Goal: Transaction & Acquisition: Purchase product/service

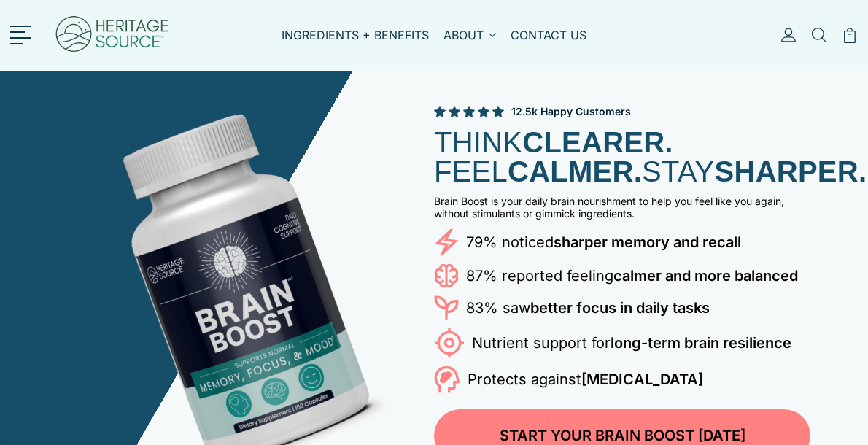
scroll to position [3, 0]
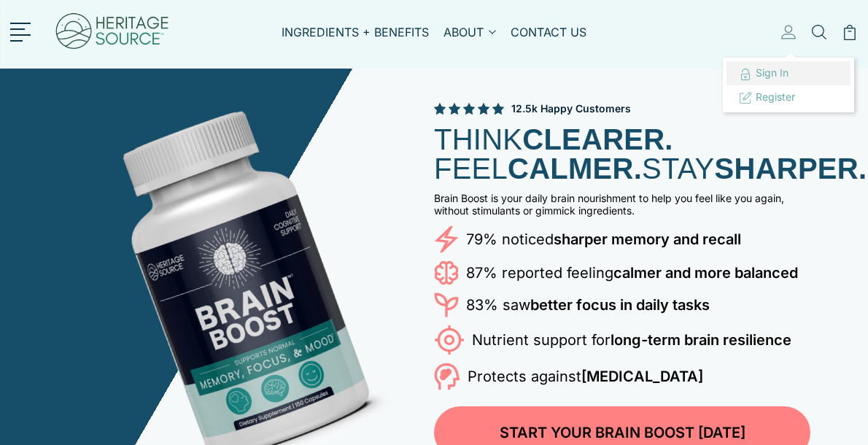
click at [779, 75] on span "Sign in" at bounding box center [771, 72] width 33 height 12
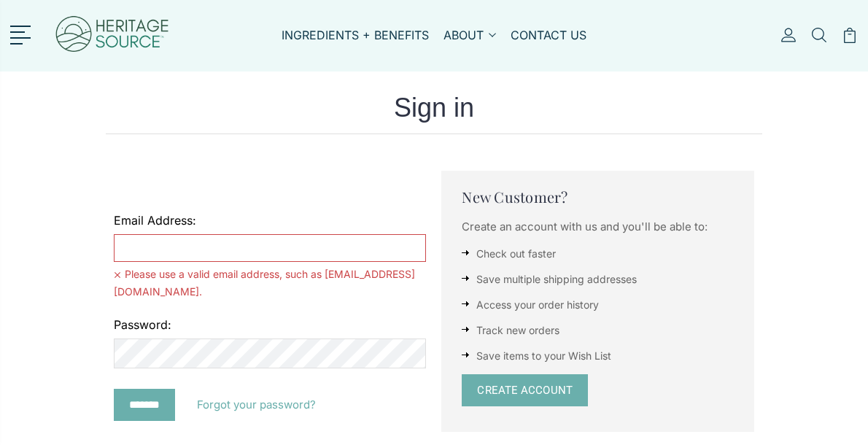
type input "**********"
click at [148, 389] on input "*******" at bounding box center [144, 405] width 61 height 32
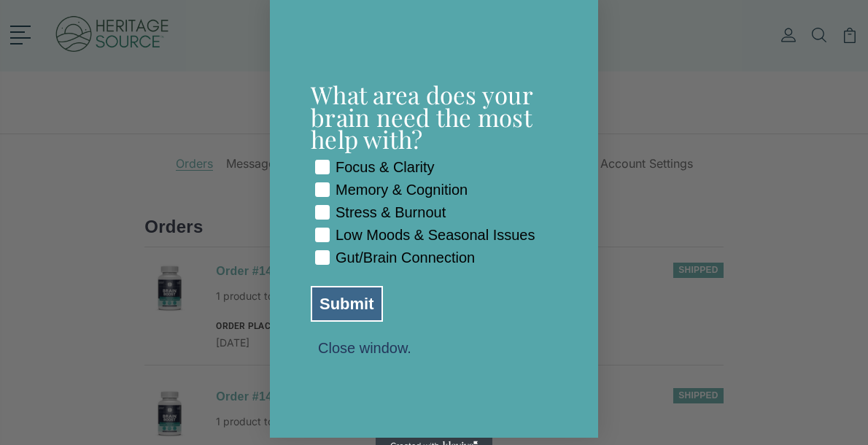
click at [372, 159] on div "Focus & Clarity" at bounding box center [384, 167] width 99 height 17
click at [363, 182] on div "Memory & Cognition" at bounding box center [401, 190] width 132 height 17
click at [361, 204] on div "Stress & Burnout" at bounding box center [390, 212] width 110 height 17
click at [363, 227] on div "Low Moods & Seasonal Issues" at bounding box center [435, 235] width 200 height 17
click at [381, 262] on div "Gut/Brain Connection" at bounding box center [404, 257] width 139 height 17
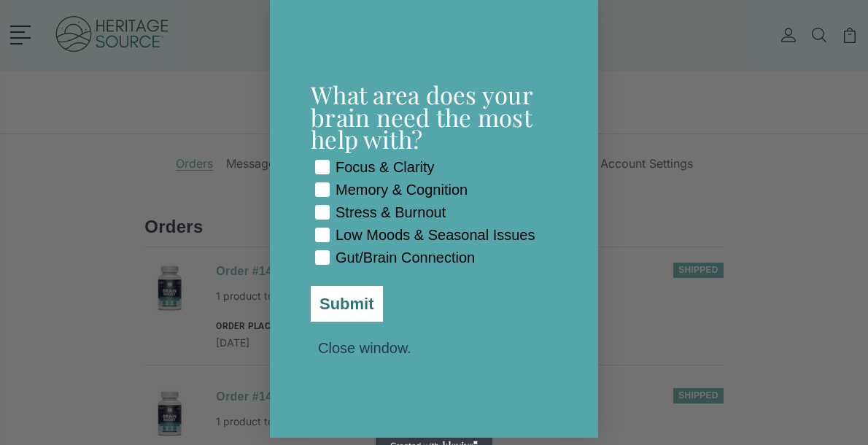
click at [332, 313] on button "Submit" at bounding box center [347, 304] width 72 height 36
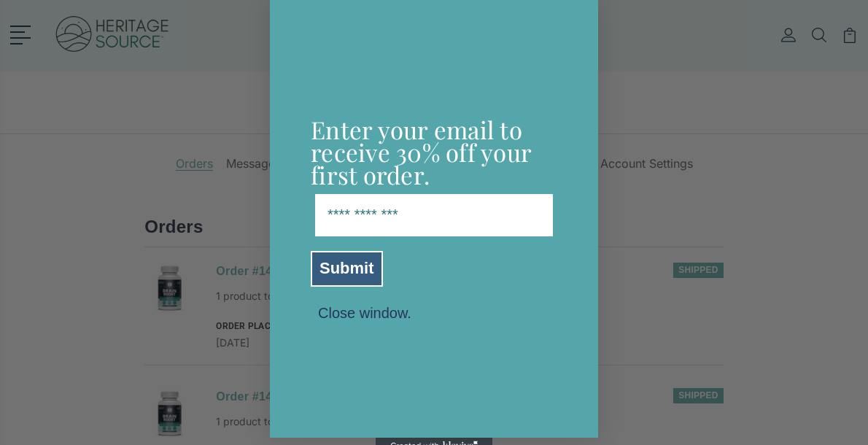
click at [385, 316] on button "Close window." at bounding box center [365, 311] width 108 height 13
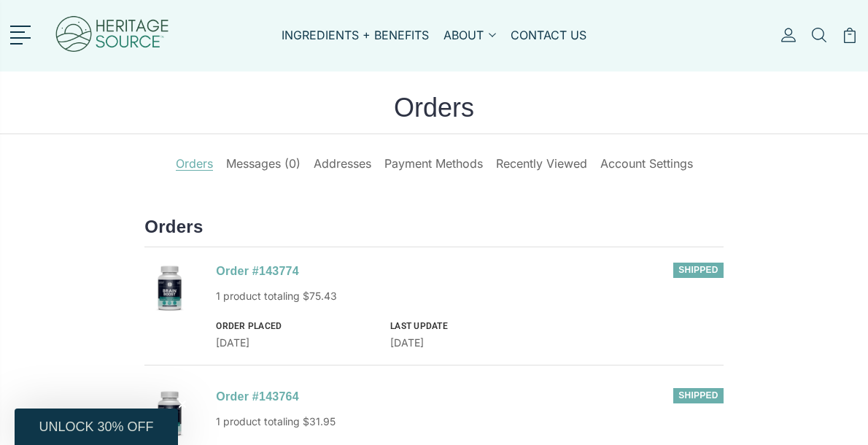
click at [108, 103] on h1 "Orders" at bounding box center [434, 113] width 868 height 41
click at [27, 34] on link at bounding box center [23, 33] width 26 height 19
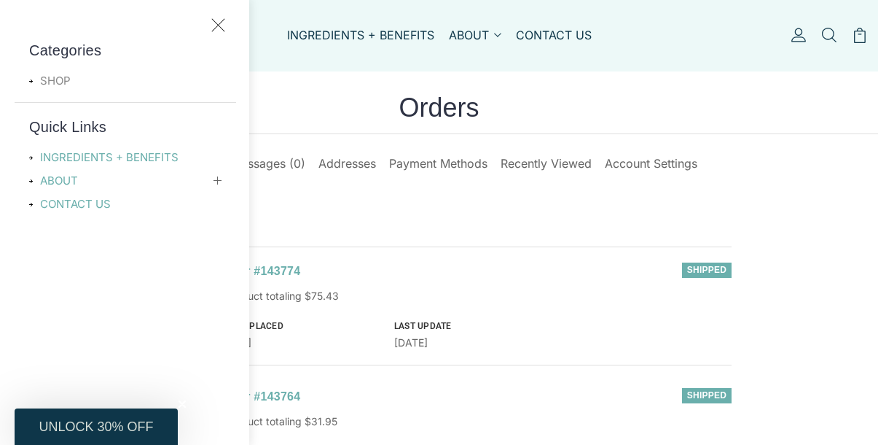
click at [67, 80] on link "SHOP" at bounding box center [59, 80] width 60 height 17
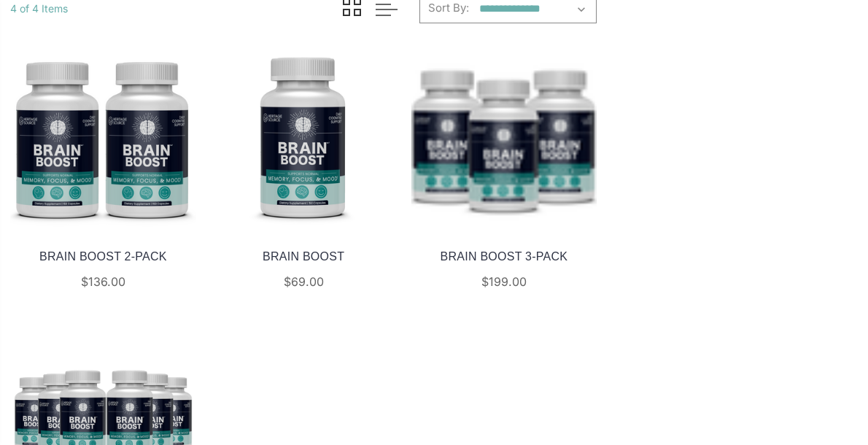
scroll to position [157, 0]
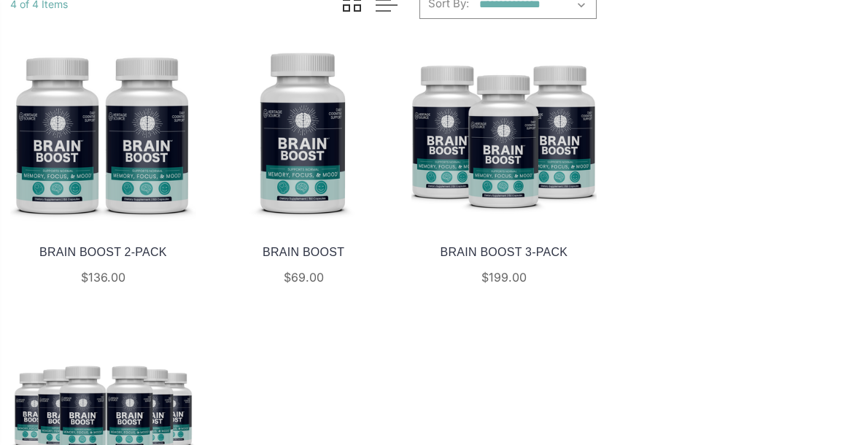
click at [147, 150] on img at bounding box center [103, 134] width 186 height 186
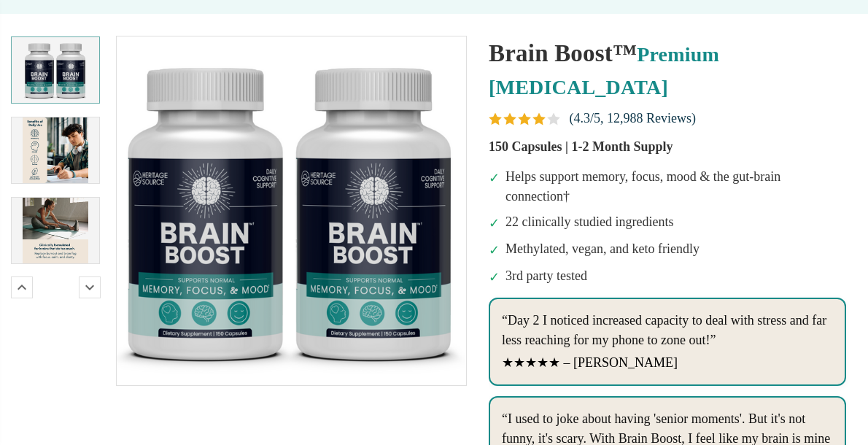
scroll to position [308, 0]
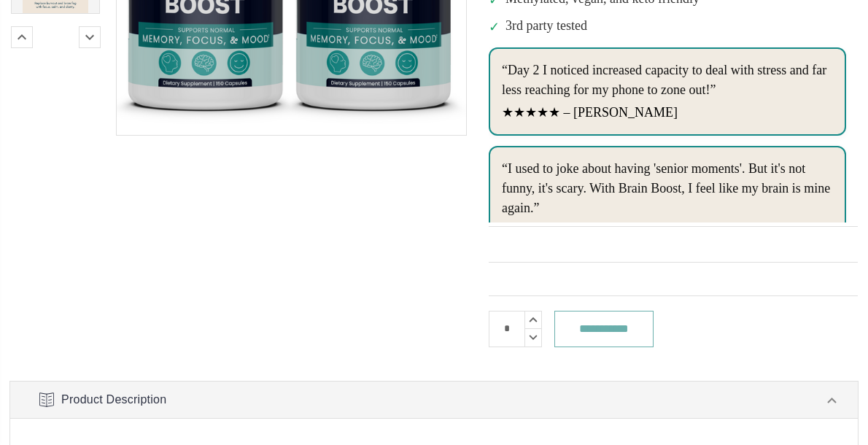
click at [628, 332] on input "**********" at bounding box center [603, 329] width 99 height 36
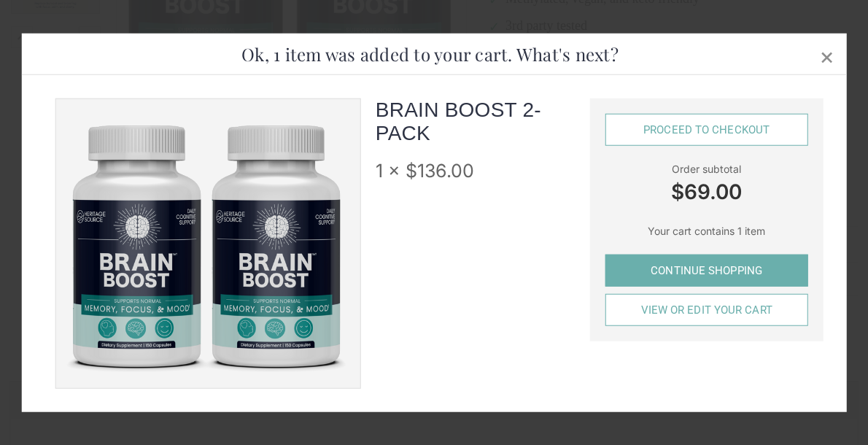
click at [663, 125] on link "Proceed to checkout" at bounding box center [706, 129] width 203 height 32
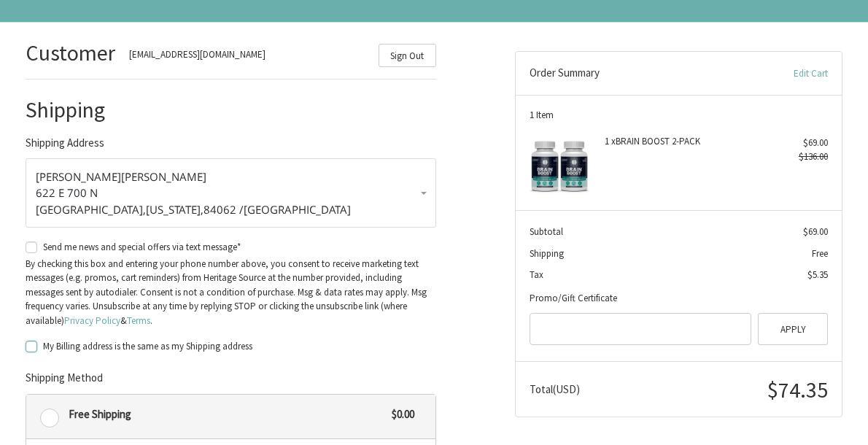
scroll to position [160, 0]
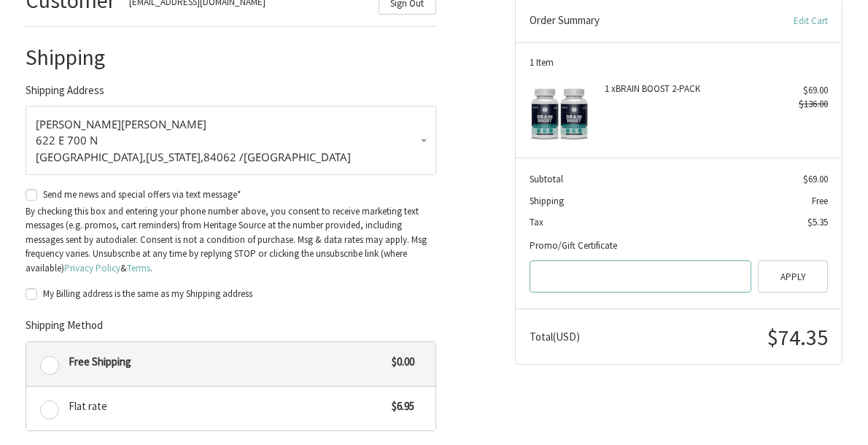
click at [548, 293] on input "Gift Certificate or Coupon Code" at bounding box center [639, 276] width 221 height 33
paste input "**********"
type input "**********"
click at [784, 293] on button "Apply" at bounding box center [792, 276] width 70 height 33
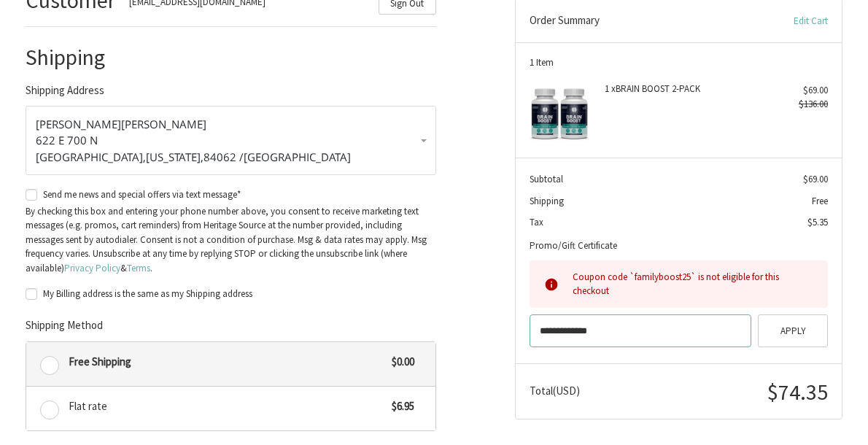
click at [623, 347] on input "**********" at bounding box center [639, 330] width 221 height 33
drag, startPoint x: 623, startPoint y: 354, endPoint x: 534, endPoint y: 346, distance: 89.3
click at [534, 346] on input "**********" at bounding box center [639, 330] width 221 height 33
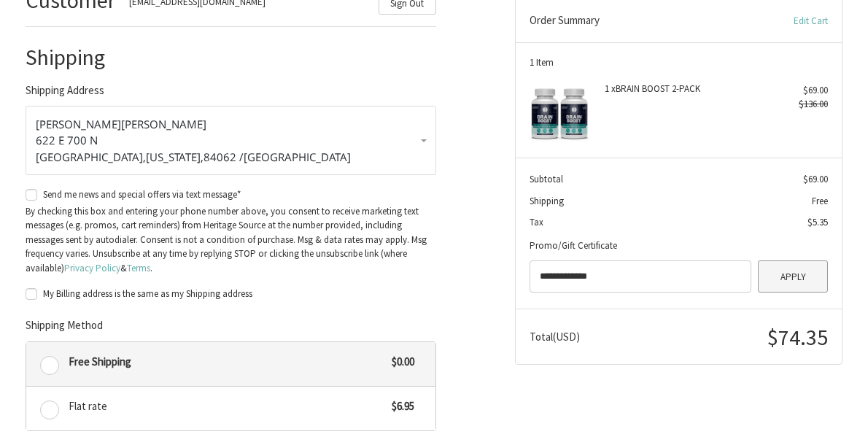
click at [792, 293] on button "Apply" at bounding box center [792, 276] width 70 height 33
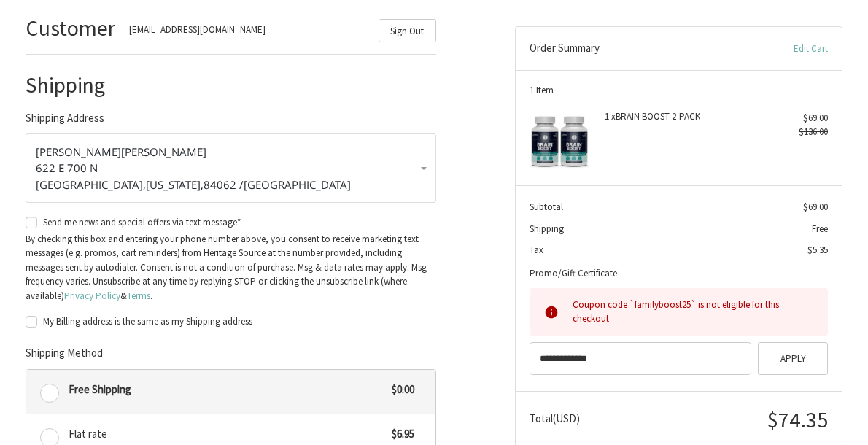
scroll to position [0, 0]
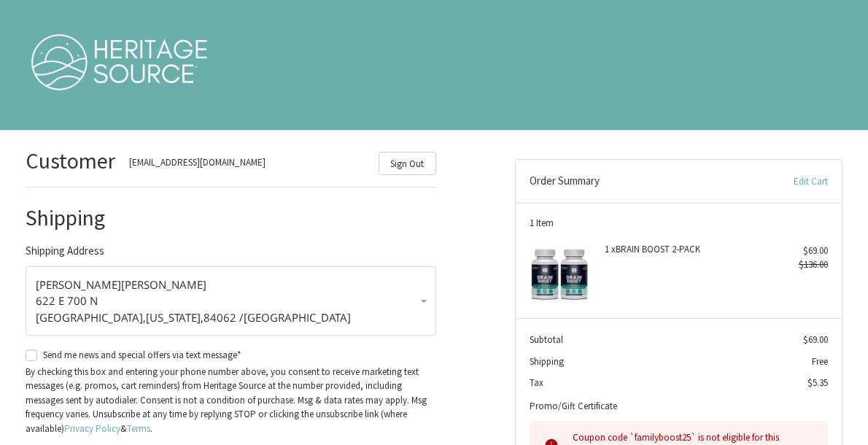
click at [814, 189] on link "Edit Cart" at bounding box center [779, 181] width 98 height 15
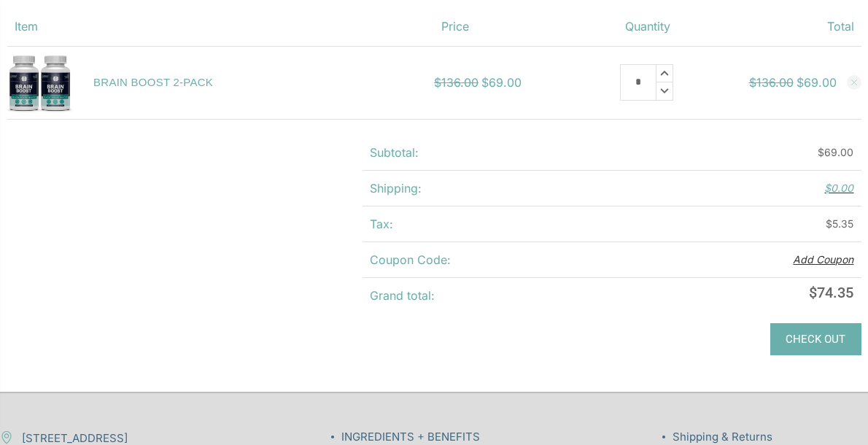
scroll to position [106, 0]
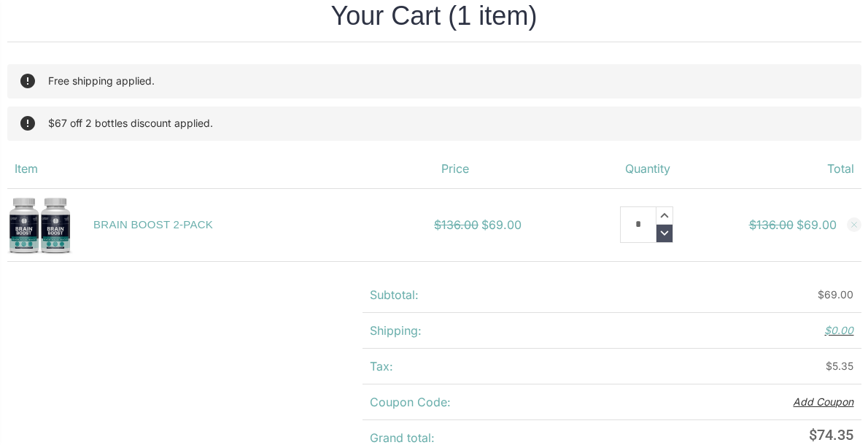
click at [669, 235] on icon at bounding box center [664, 233] width 16 height 17
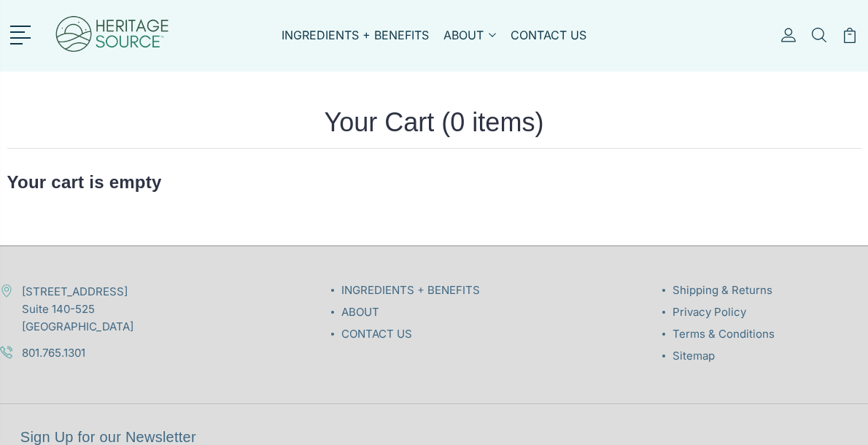
click at [17, 30] on link at bounding box center [23, 33] width 26 height 19
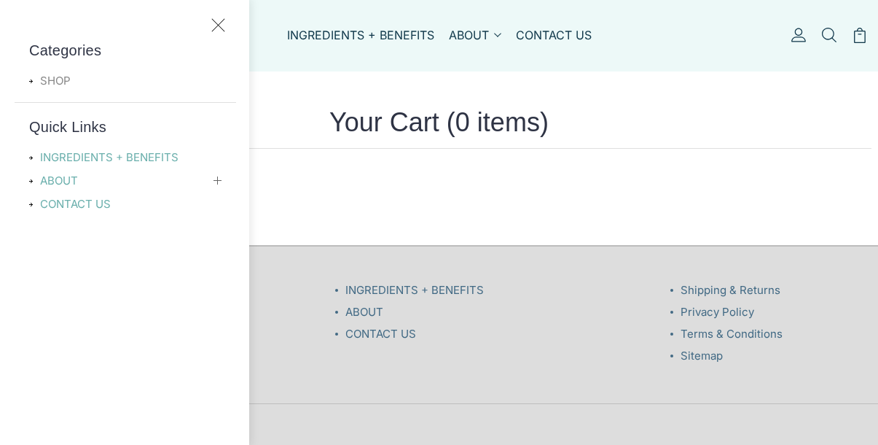
click at [68, 78] on link "SHOP" at bounding box center [59, 80] width 60 height 17
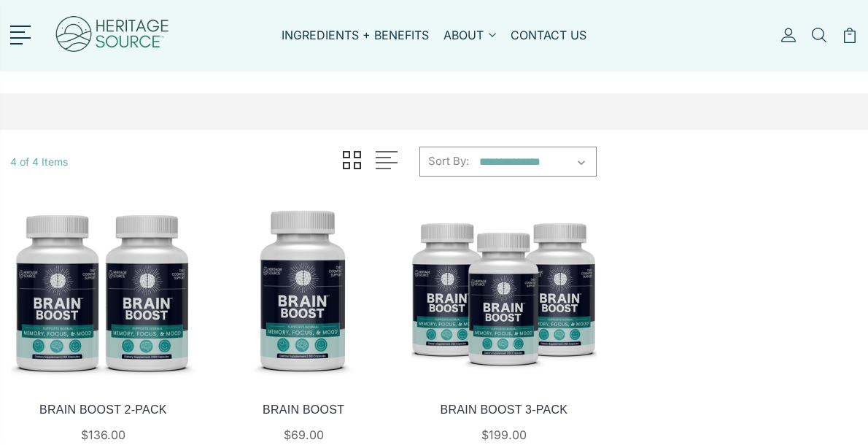
click at [311, 290] on img at bounding box center [304, 291] width 186 height 186
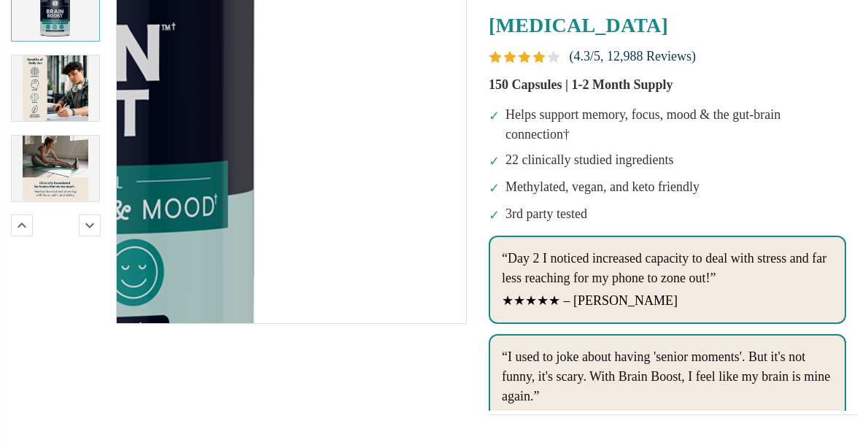
scroll to position [397, 0]
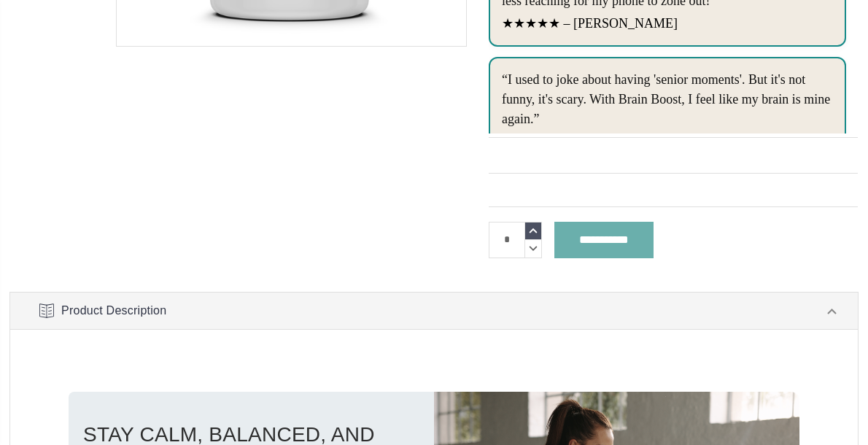
click at [531, 229] on icon at bounding box center [533, 230] width 16 height 17
type input "*"
click at [615, 243] on input "**********" at bounding box center [603, 240] width 99 height 36
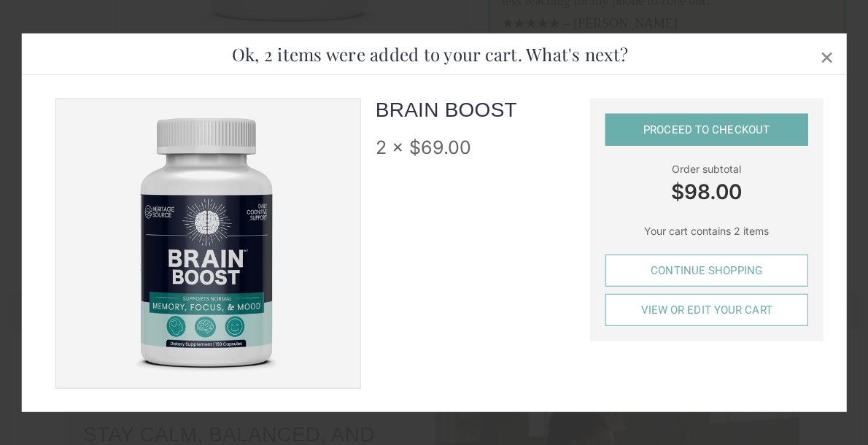
click at [684, 267] on link "Continue Shopping" at bounding box center [706, 270] width 203 height 32
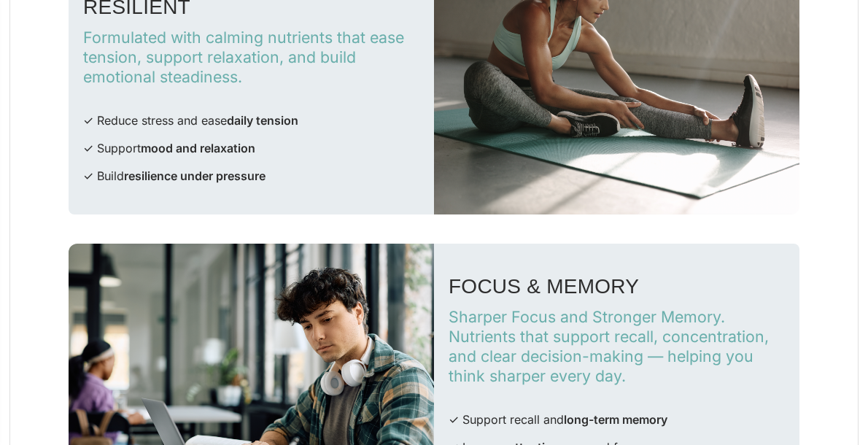
scroll to position [378, 0]
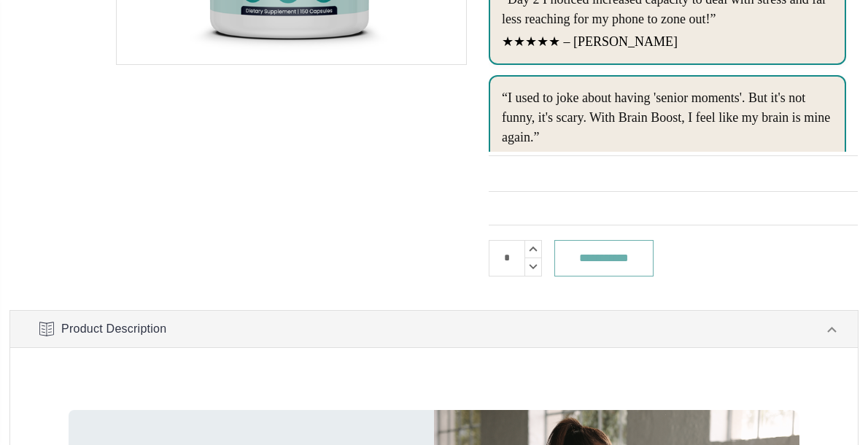
click at [625, 262] on input "**********" at bounding box center [603, 258] width 99 height 36
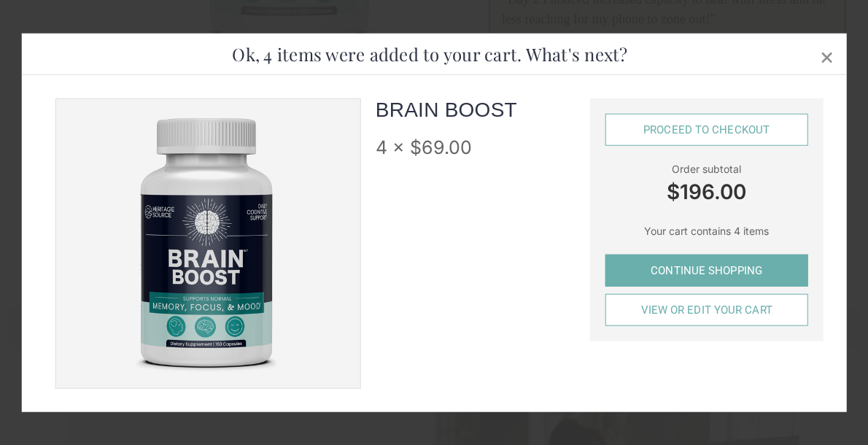
click at [695, 133] on link "Proceed to checkout" at bounding box center [706, 129] width 203 height 32
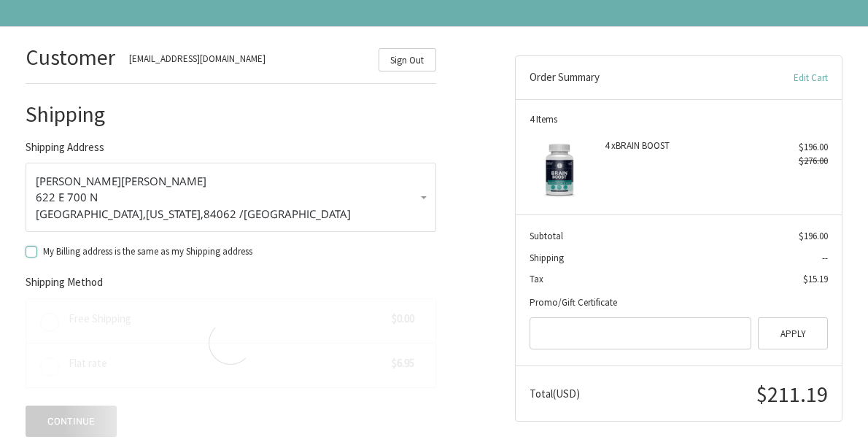
scroll to position [106, 0]
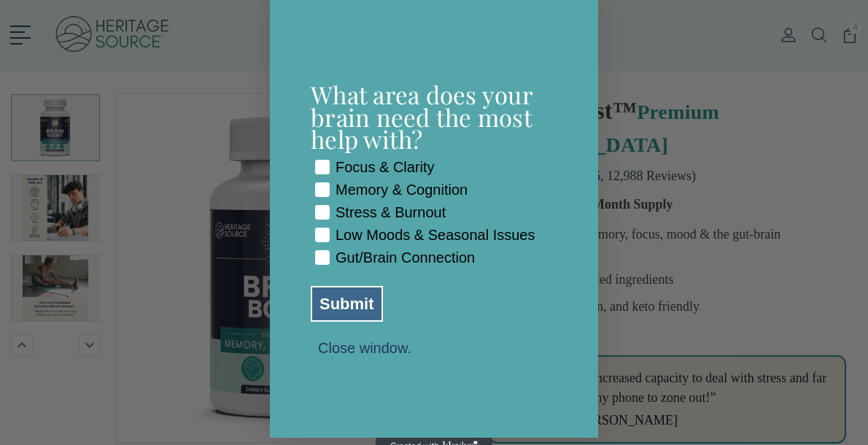
click at [674, 59] on div "Close dialog What area does your brain need the most help with? Checkbox Focus …" at bounding box center [434, 222] width 868 height 445
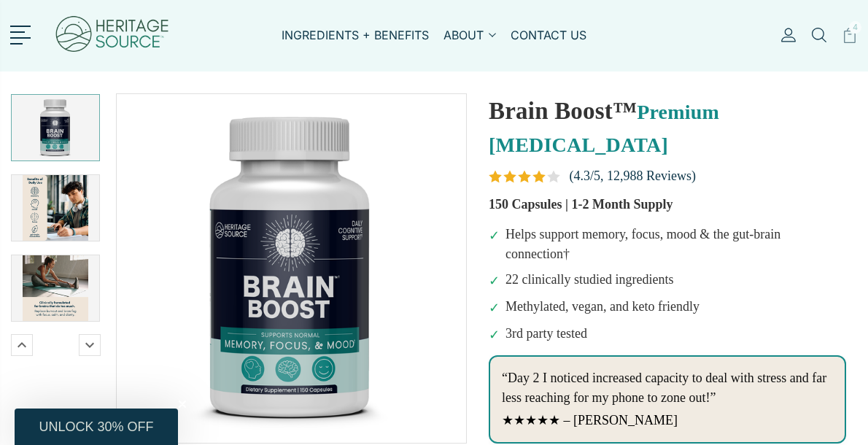
click at [851, 39] on icon at bounding box center [849, 35] width 12 height 15
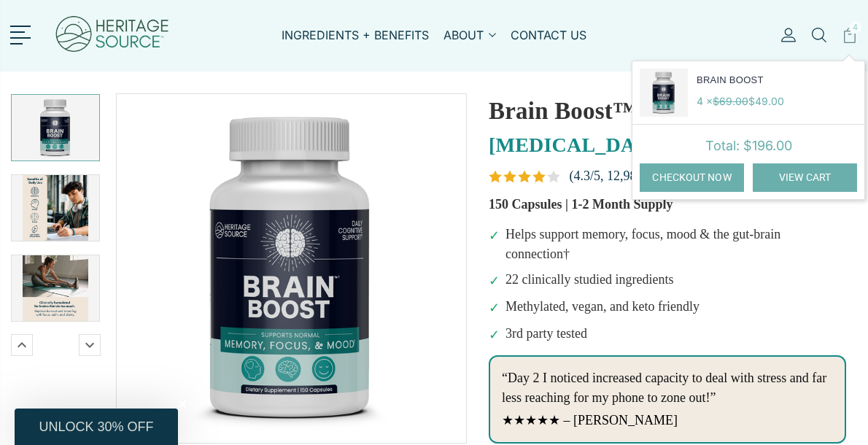
click at [799, 177] on link "View Cart" at bounding box center [804, 177] width 104 height 28
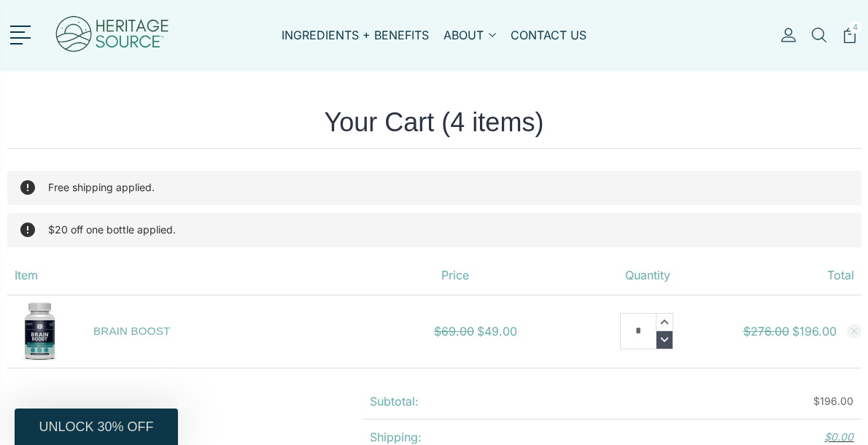
click at [666, 345] on icon at bounding box center [664, 339] width 16 height 17
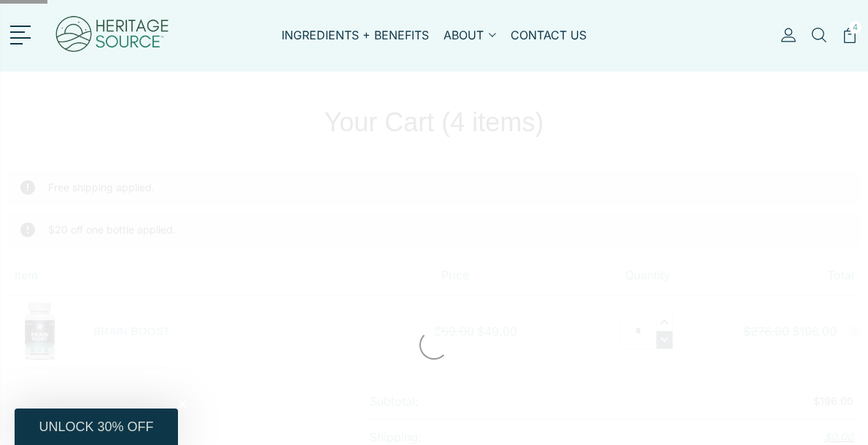
click at [666, 345] on div at bounding box center [434, 345] width 868 height 518
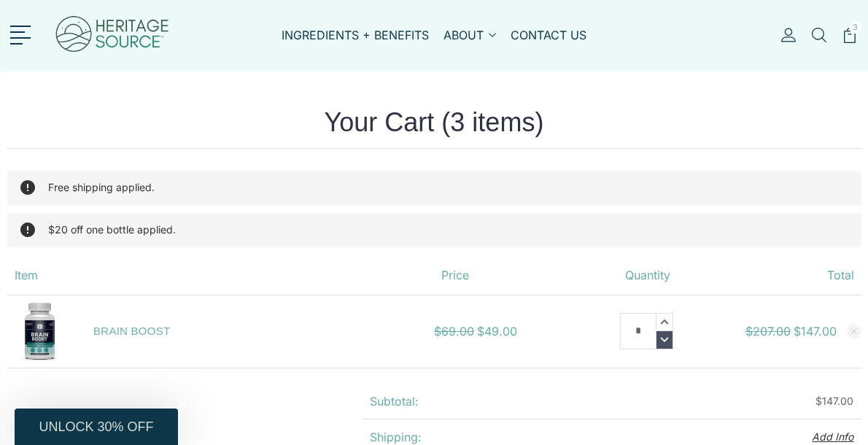
click at [668, 341] on icon at bounding box center [664, 339] width 16 height 17
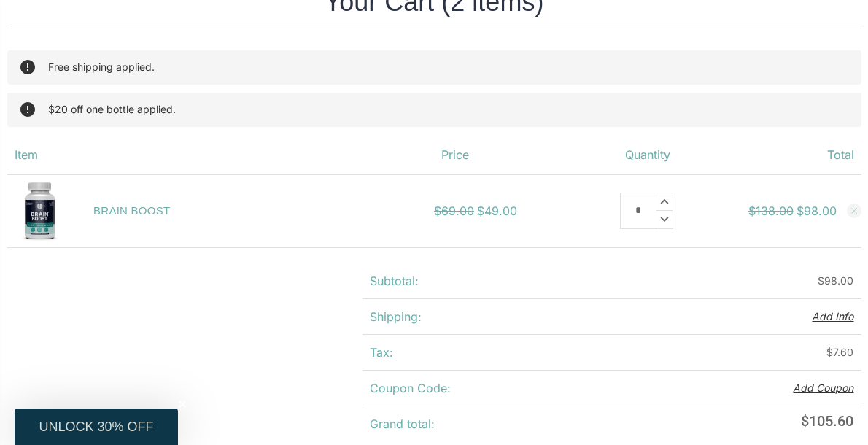
scroll to position [256, 0]
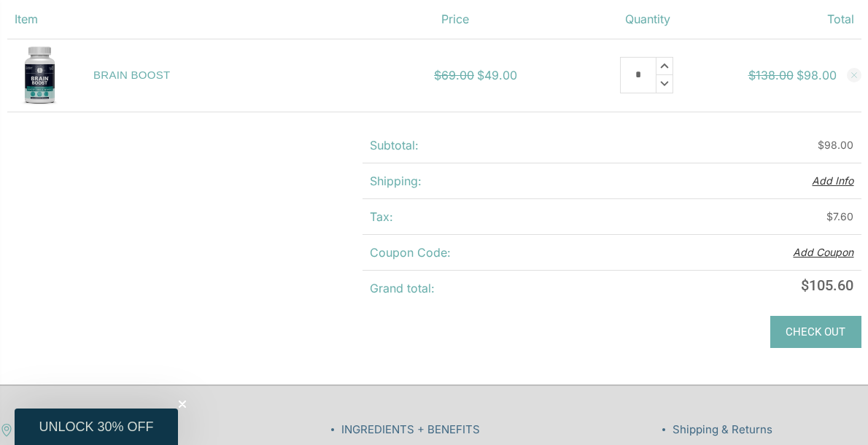
click at [808, 260] on div "Add Coupon Cancel" at bounding box center [733, 252] width 242 height 35
click at [811, 250] on button "Add Coupon" at bounding box center [822, 252] width 61 height 13
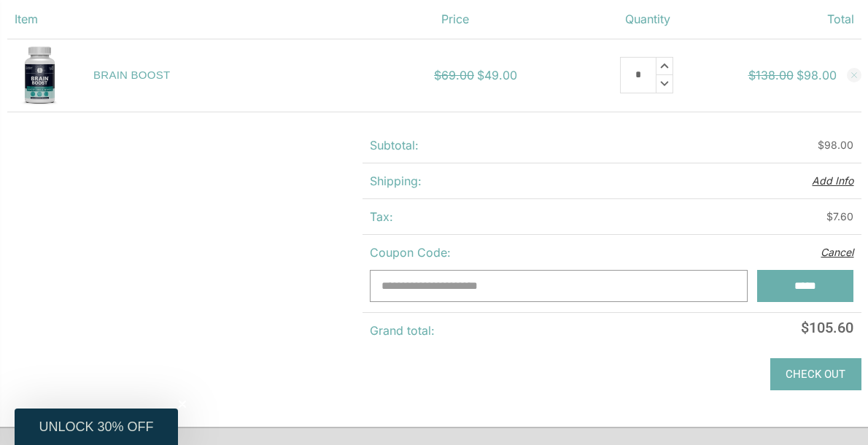
paste input "**********"
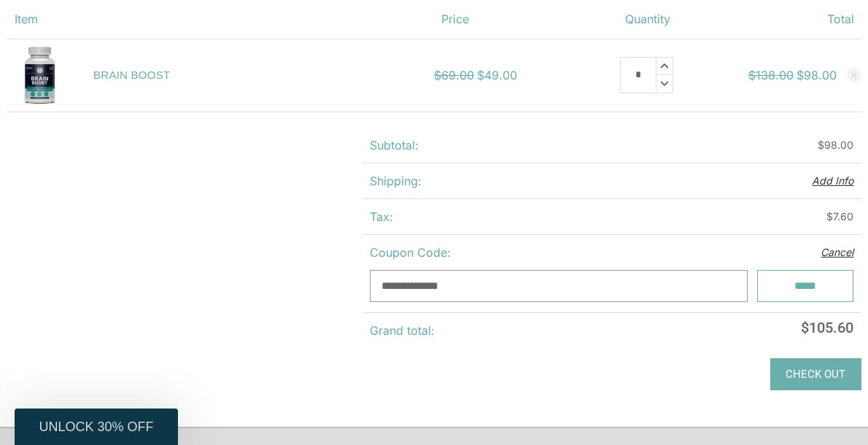
type input "**********"
click at [811, 284] on input "*****" at bounding box center [805, 286] width 97 height 32
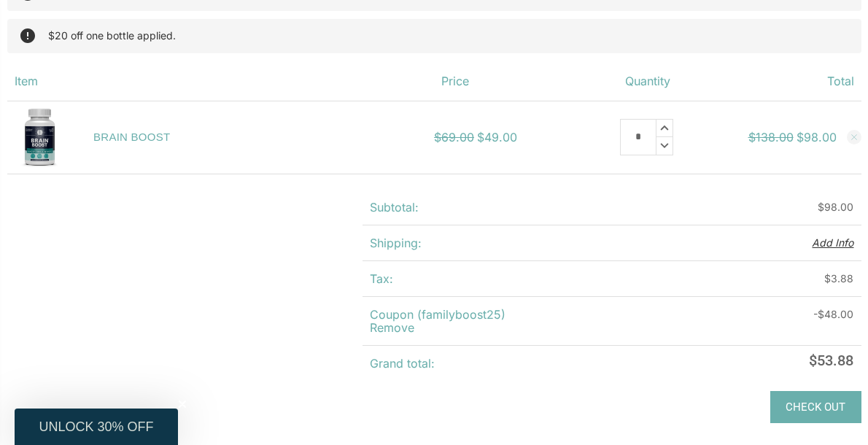
scroll to position [236, 0]
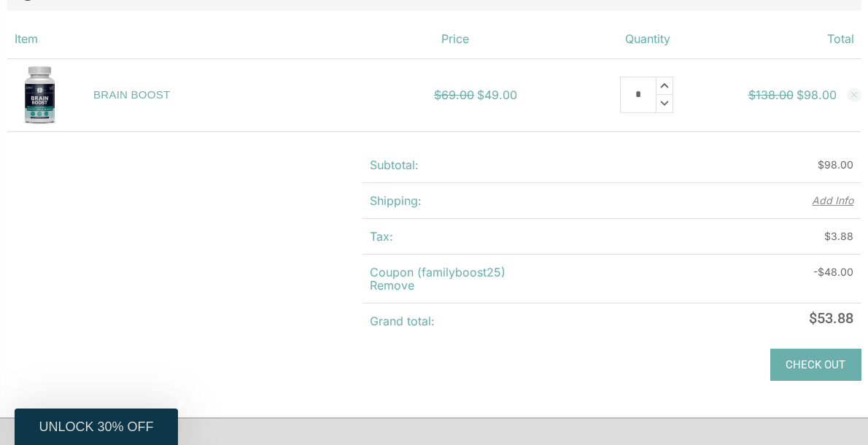
click at [816, 200] on button "Add Info" at bounding box center [832, 200] width 42 height 13
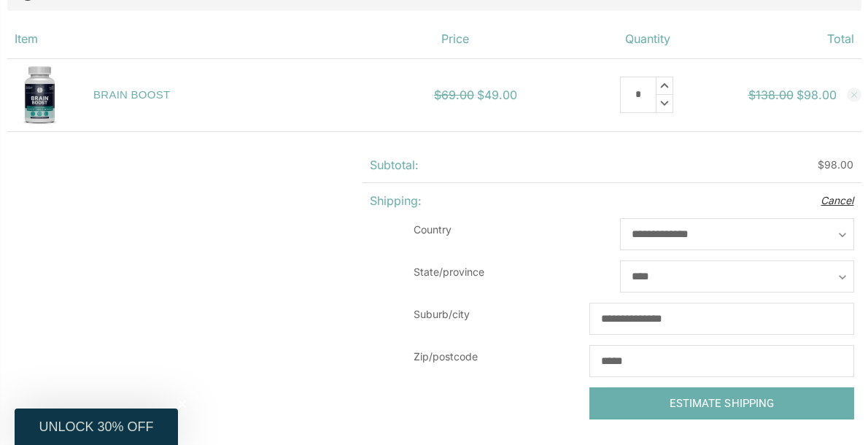
click at [816, 200] on div "Add Info Cancel" at bounding box center [733, 200] width 242 height 35
click at [238, 241] on main "Your Cart (2 items) Free shipping applied. $20 off one bottle applied. Item Pri…" at bounding box center [433, 228] width 869 height 757
click at [468, 404] on dl "**********" at bounding box center [633, 323] width 440 height 211
click at [251, 157] on main "Your Cart (2 items) Free shipping applied. $20 off one bottle applied. Item Pri…" at bounding box center [433, 228] width 869 height 757
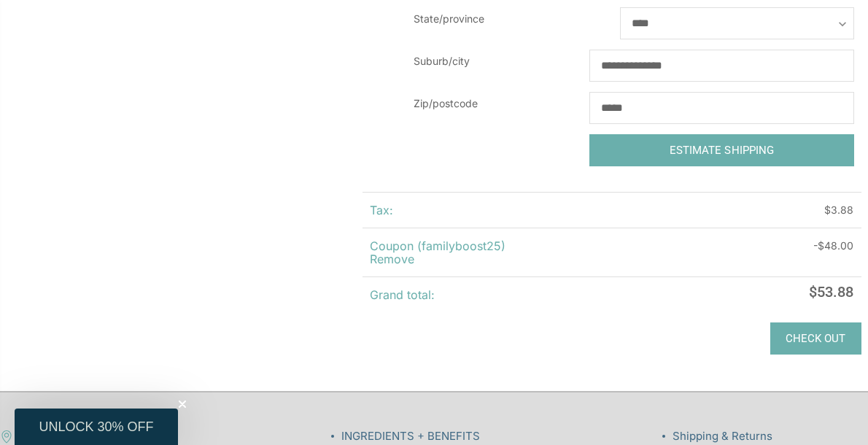
scroll to position [492, 0]
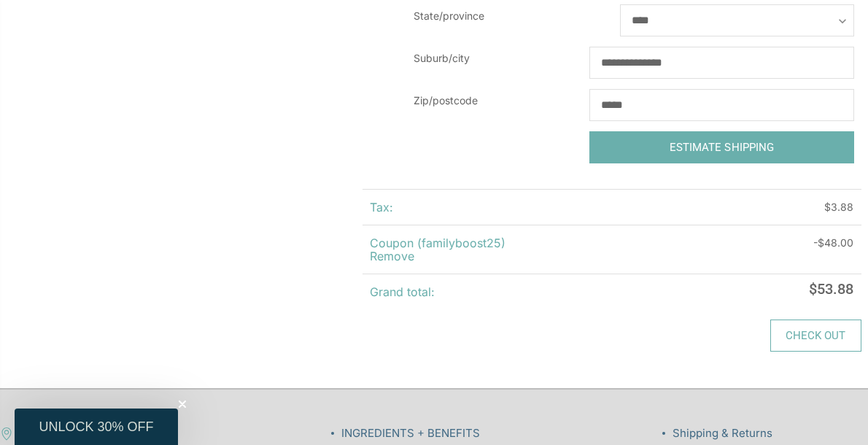
click at [812, 332] on link "Check out" at bounding box center [815, 335] width 91 height 32
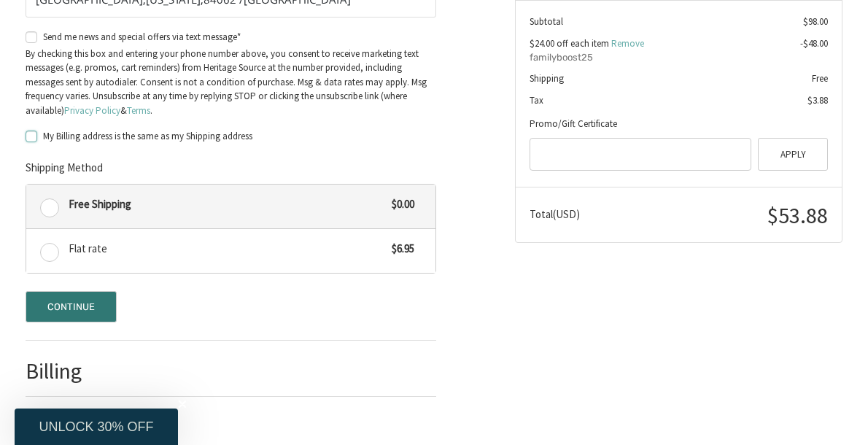
scroll to position [383, 0]
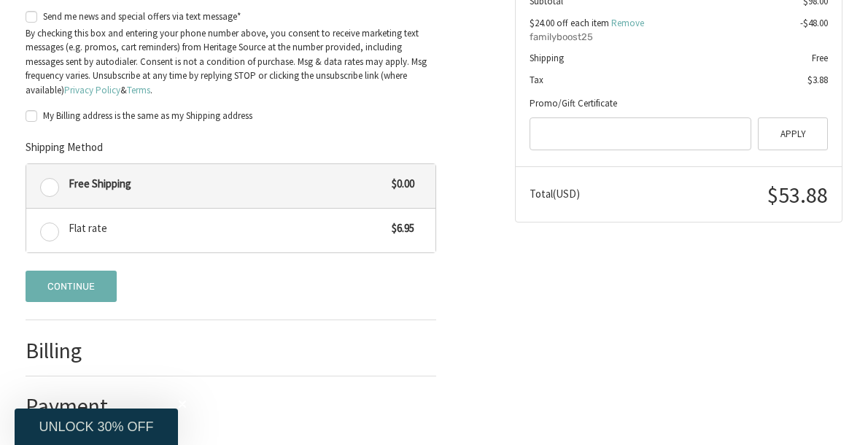
click at [83, 270] on button "Continue" at bounding box center [72, 285] width 92 height 31
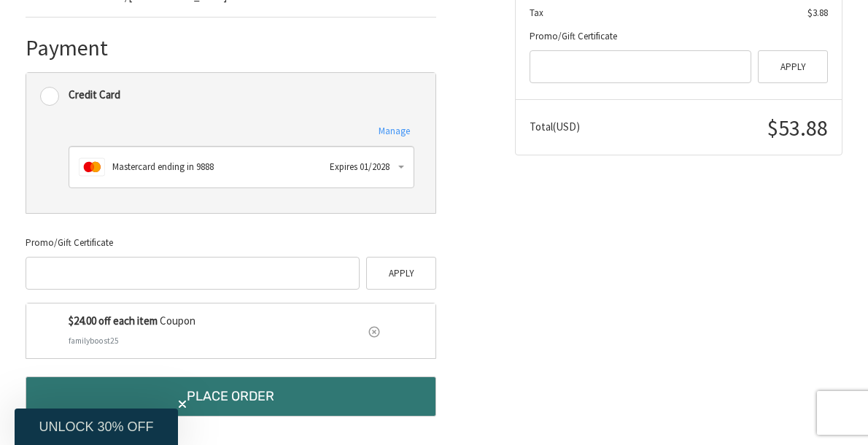
scroll to position [420, 0]
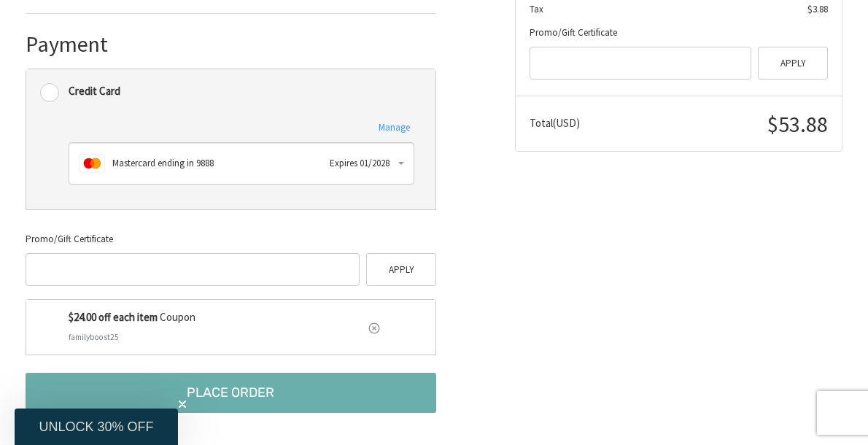
click at [241, 392] on button "Place Order" at bounding box center [231, 393] width 410 height 40
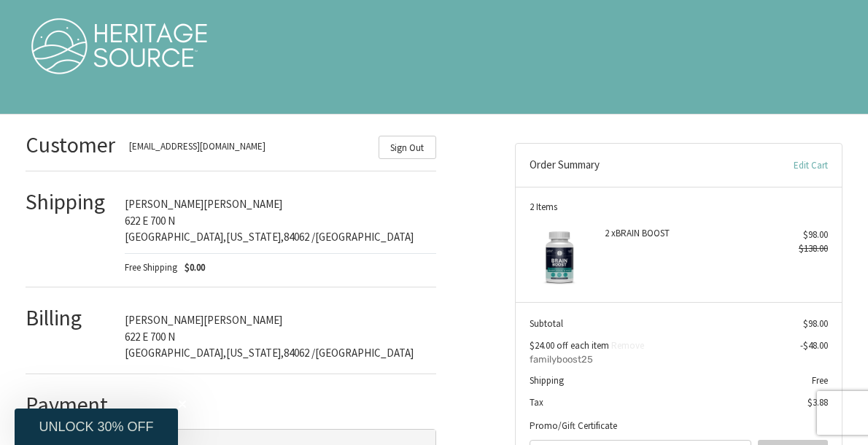
scroll to position [255, 0]
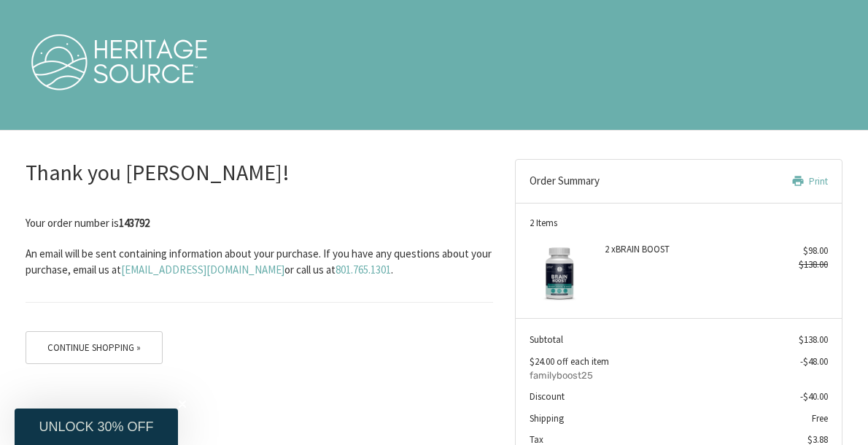
click at [80, 266] on span "An email will be sent containing information about your purchase. If you have a…" at bounding box center [259, 261] width 466 height 31
